Goal: Navigation & Orientation: Find specific page/section

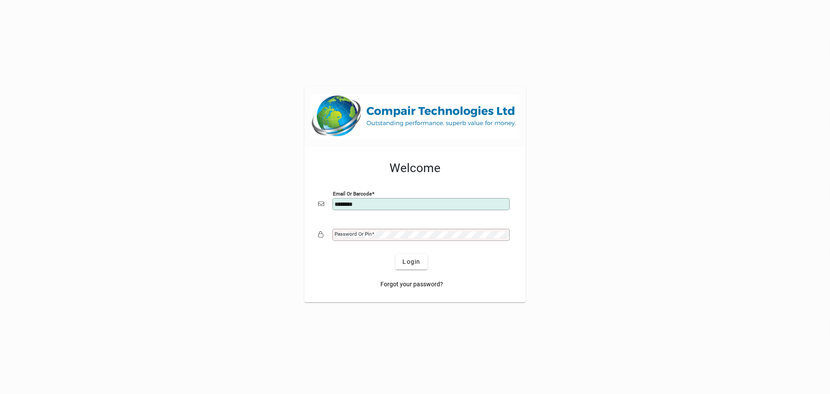
type input "**********"
click at [396, 254] on button "Login" at bounding box center [412, 262] width 32 height 16
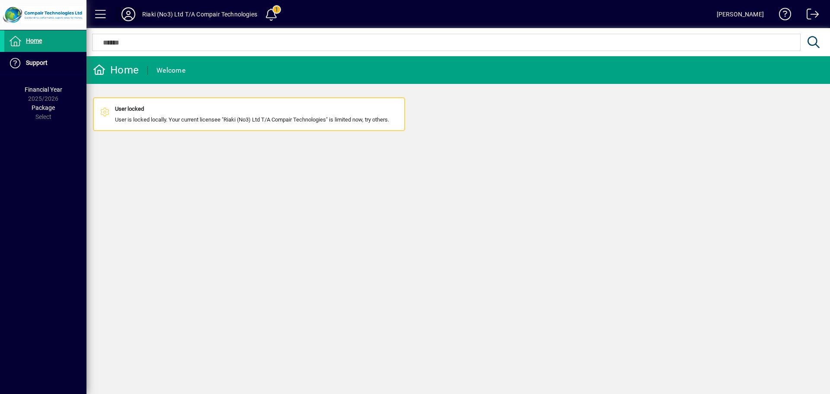
click at [136, 10] on icon at bounding box center [128, 14] width 17 height 14
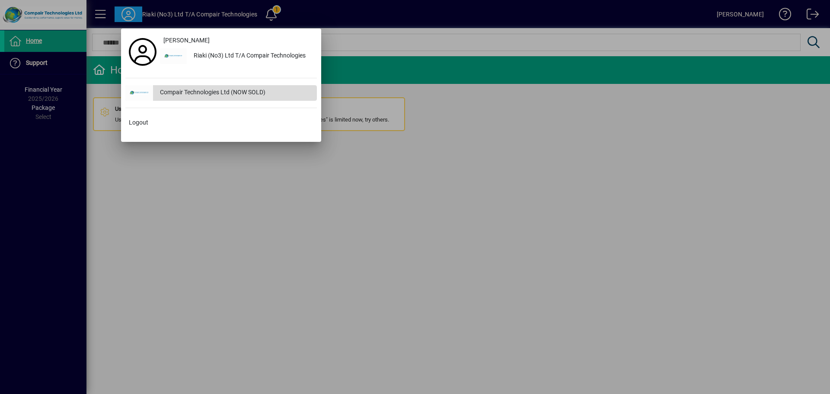
click at [203, 91] on div "Compair Technologies Ltd (NOW SOLD)" at bounding box center [235, 93] width 164 height 16
